Goal: Use online tool/utility: Utilize a website feature to perform a specific function

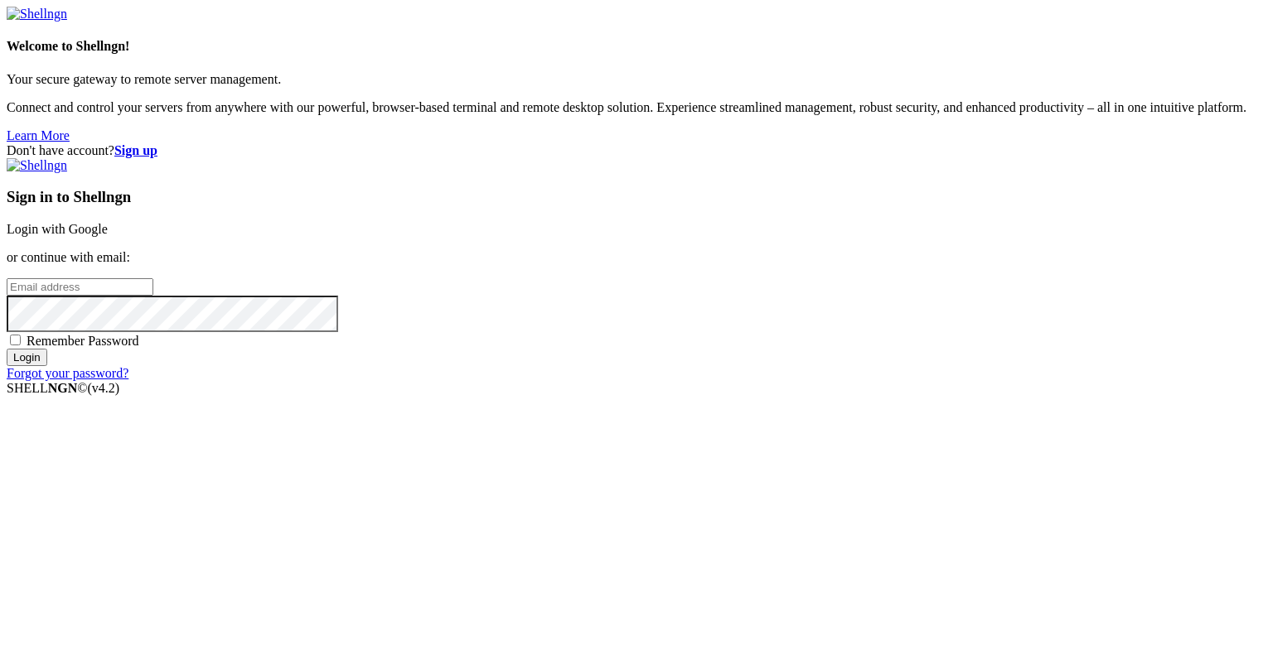
click at [108, 236] on link "Login with Google" at bounding box center [57, 229] width 101 height 14
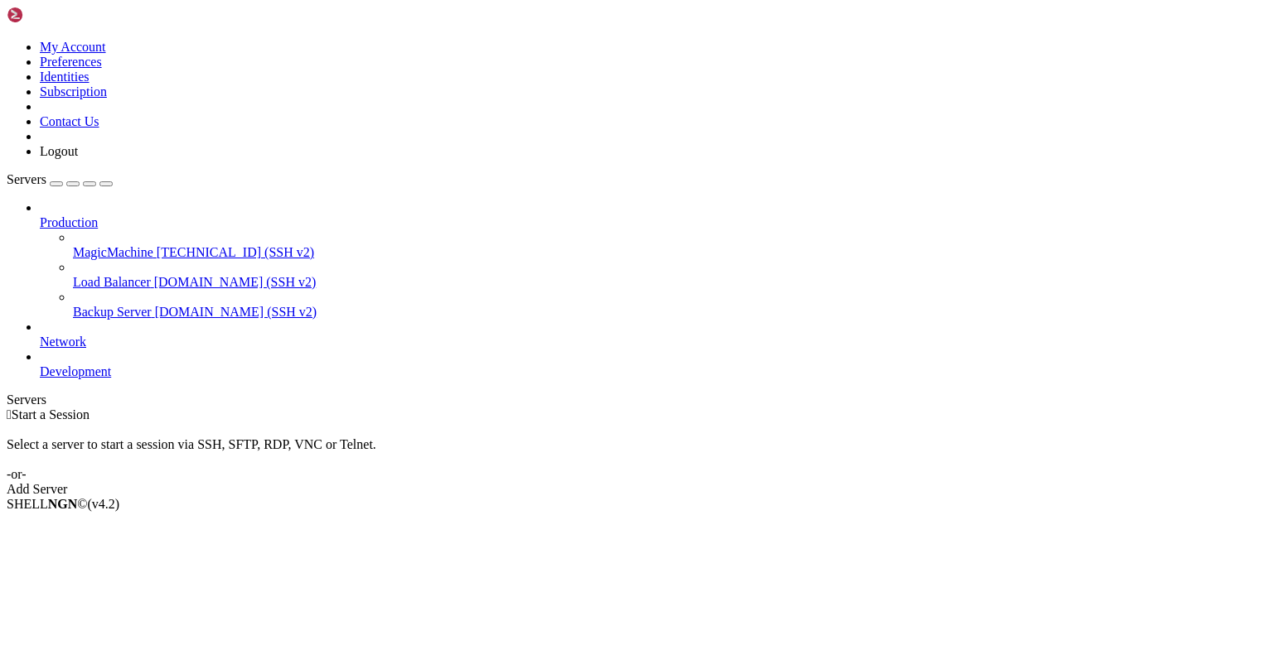
click at [86, 245] on span "MagicMachine" at bounding box center [113, 252] width 80 height 14
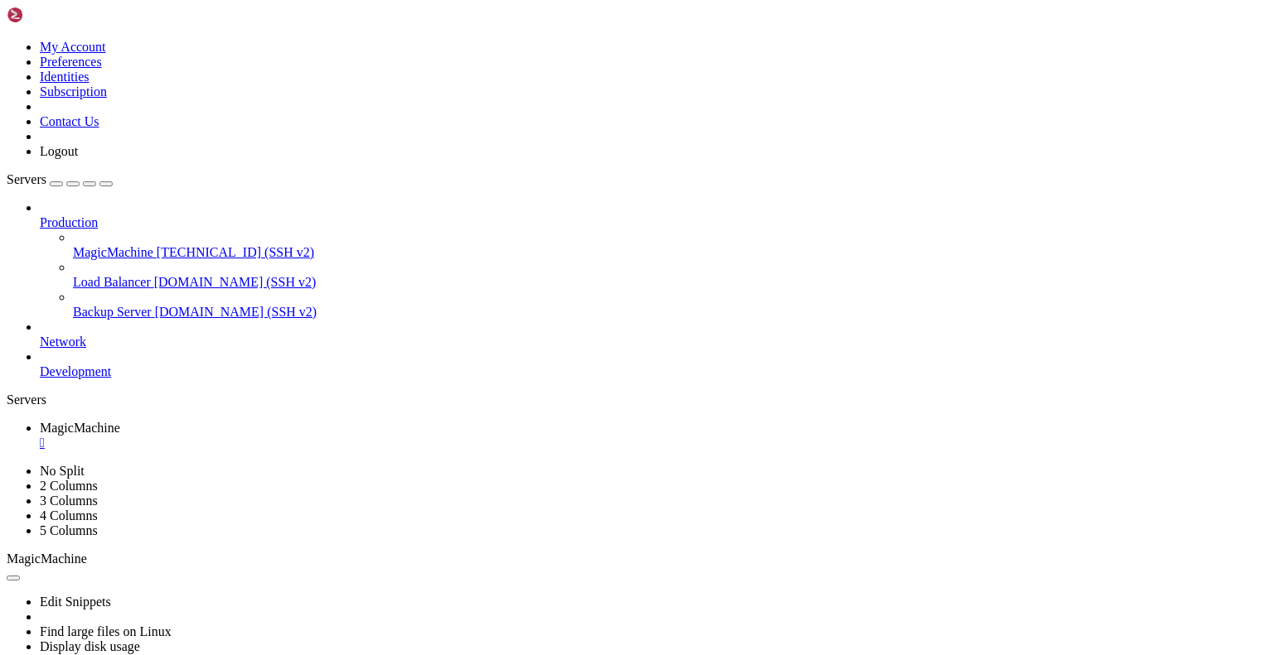
scroll to position [42, 0]
